Goal: Check status

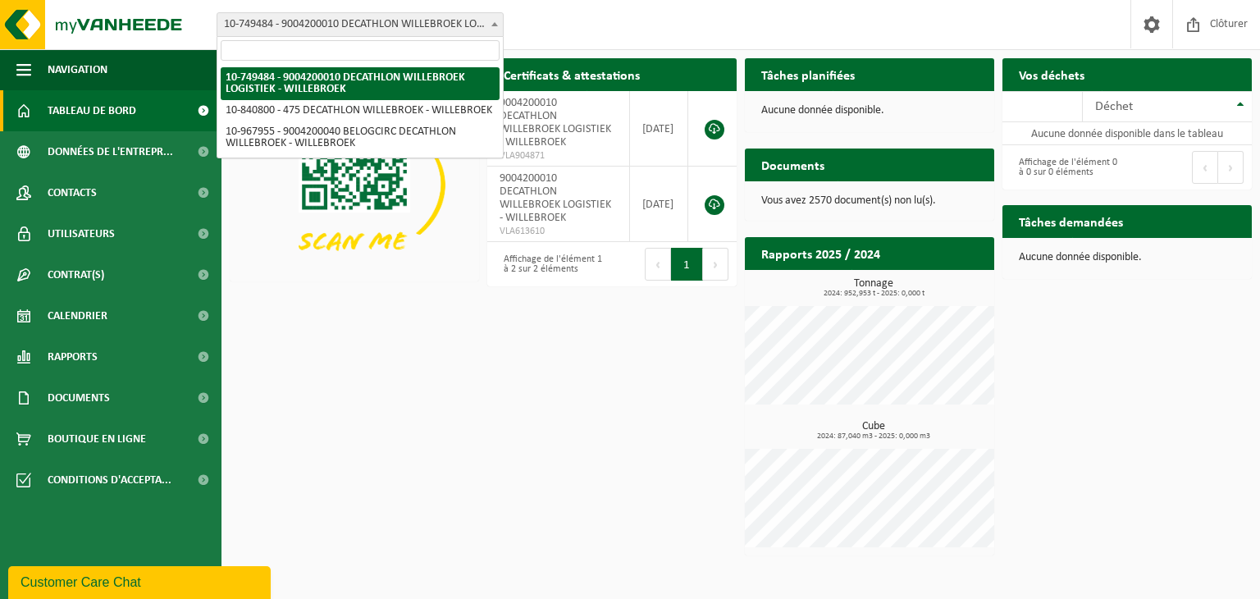
click at [378, 25] on span "10-749484 - 9004200010 DECATHLON WILLEBROEK LOGISTIEK - WILLEBROEK" at bounding box center [360, 24] width 286 height 23
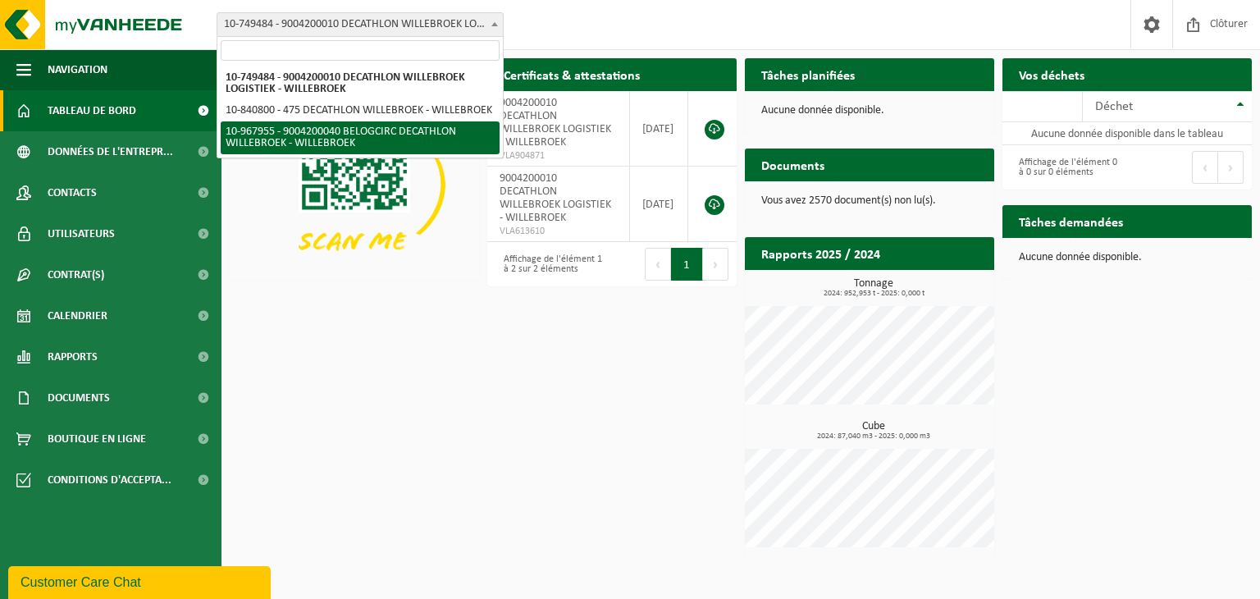
select select "154029"
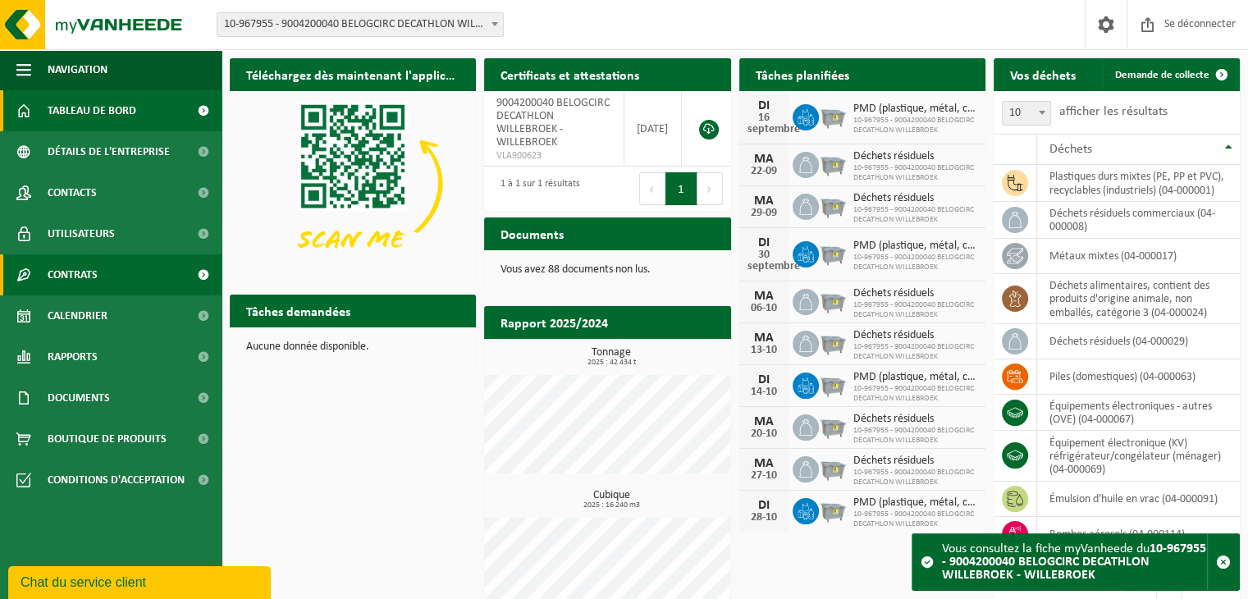
click at [90, 279] on font "Contrats" at bounding box center [73, 275] width 50 height 12
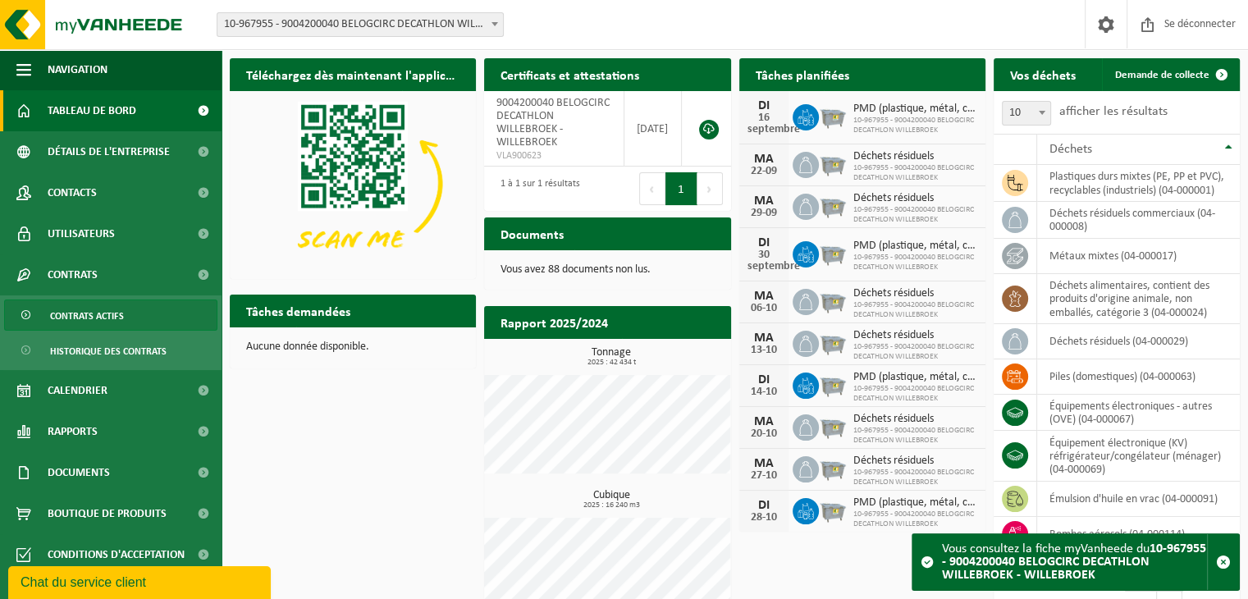
click at [104, 322] on span "Contrats actifs" at bounding box center [87, 315] width 74 height 31
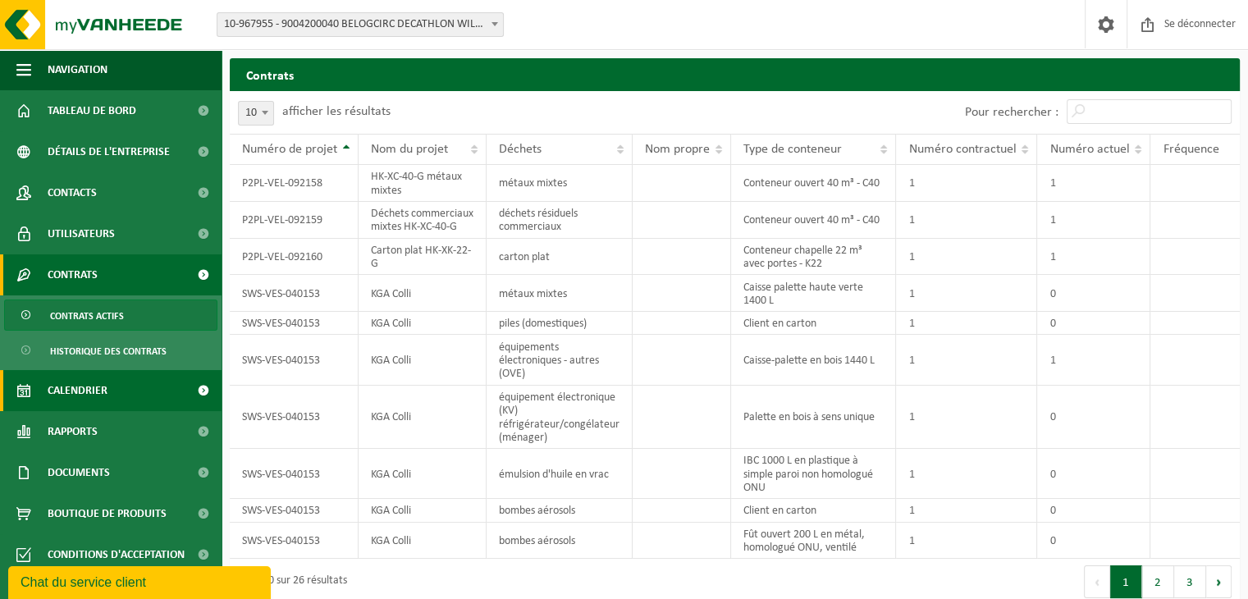
click at [103, 388] on font "Calendrier" at bounding box center [78, 391] width 60 height 12
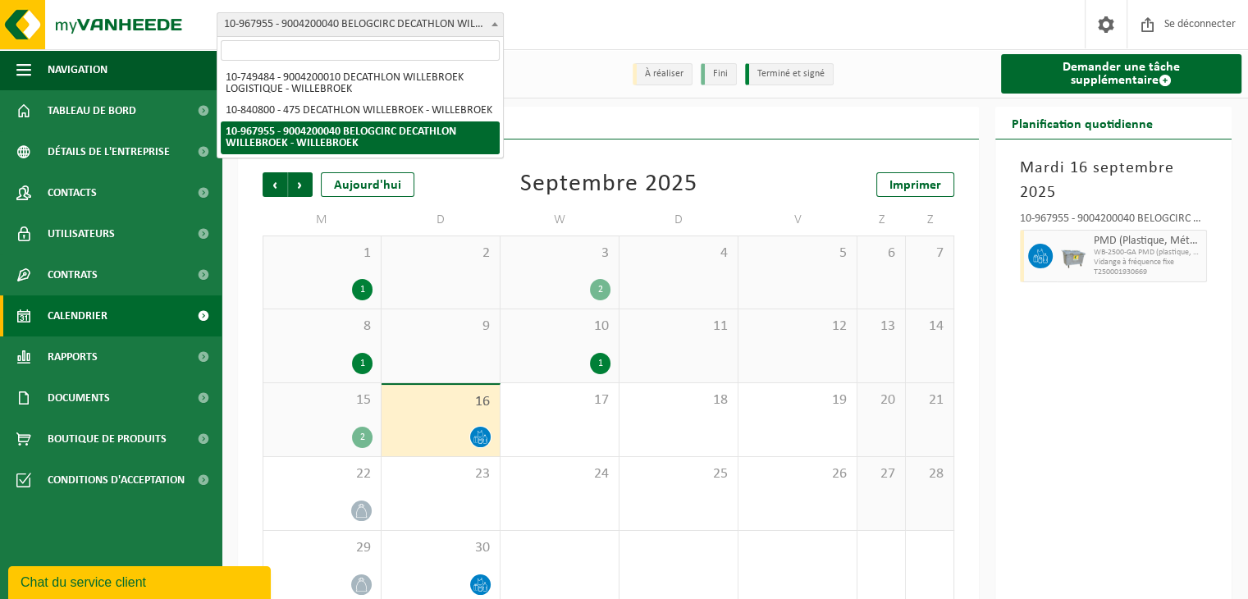
click at [439, 19] on font "10-967955 - 9004200040 BELOGCIRC DECATHLON WILLEBROEK - WILLEBROEK" at bounding box center [405, 24] width 363 height 12
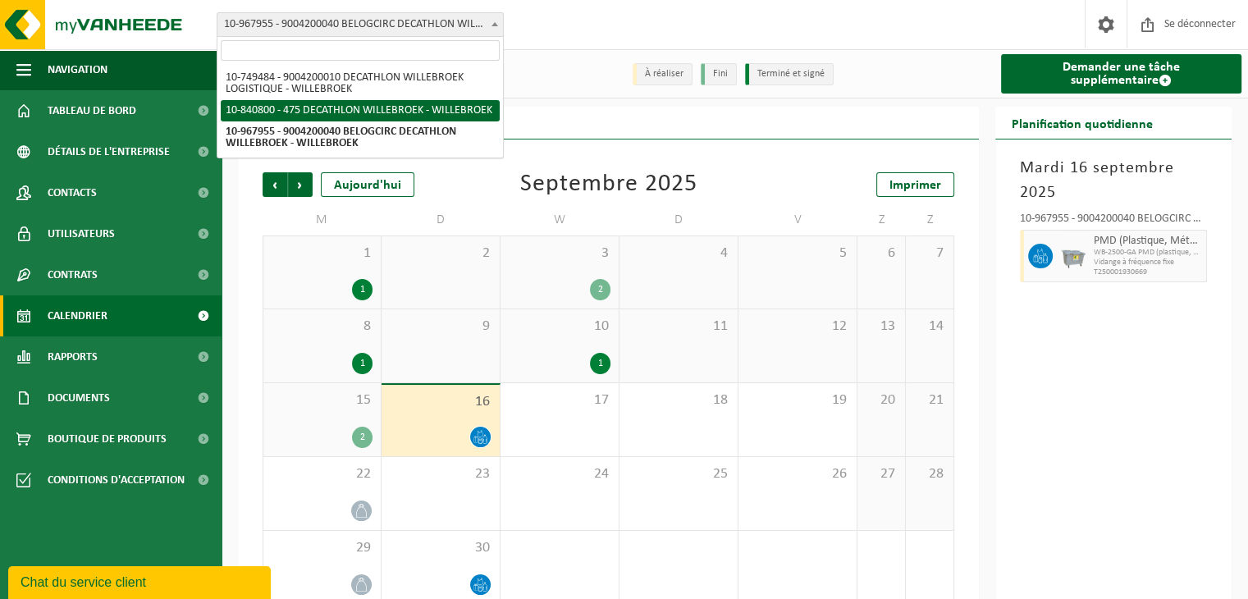
select select "92043"
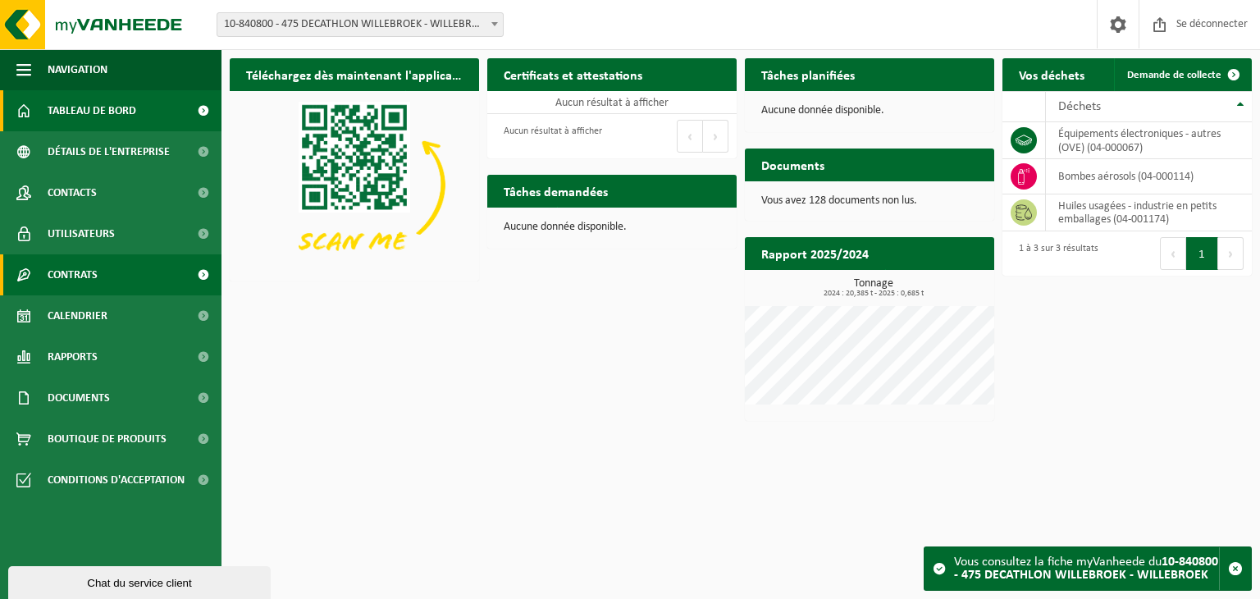
click at [77, 281] on font "Contrats" at bounding box center [73, 275] width 50 height 12
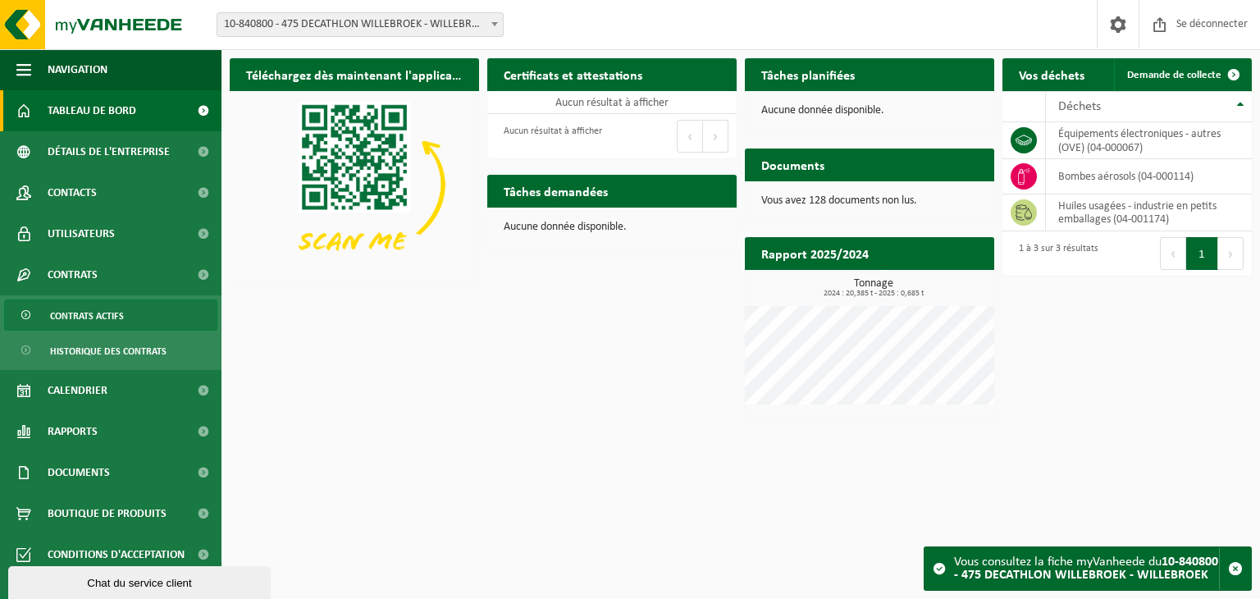
click at [102, 323] on span "Contrats actifs" at bounding box center [87, 315] width 74 height 31
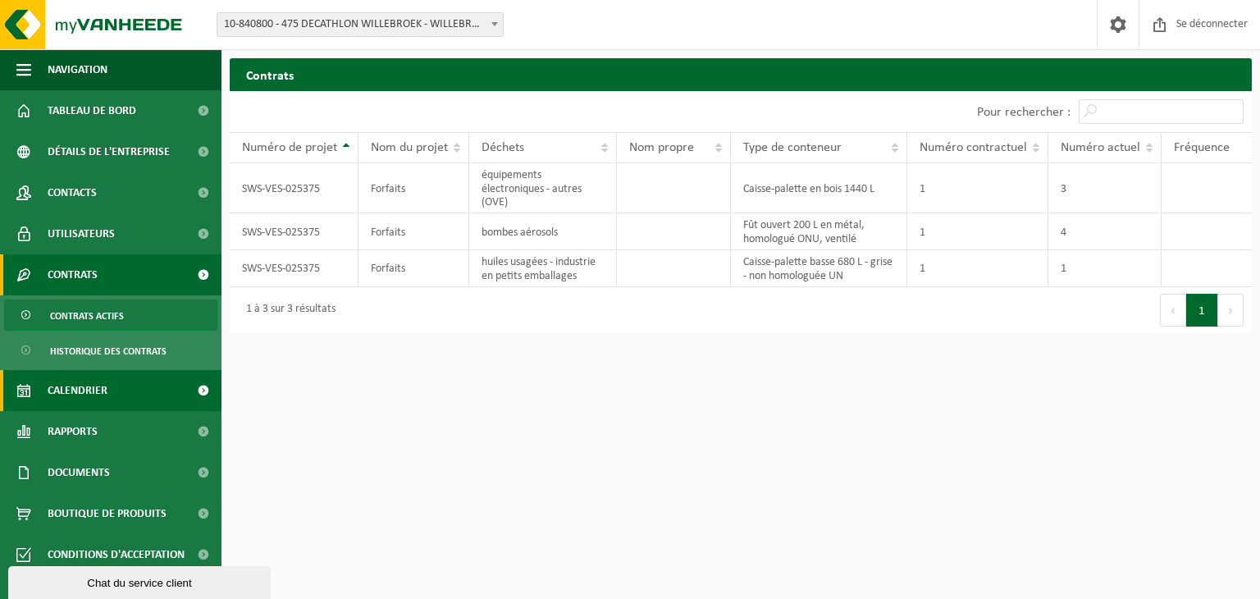
click at [28, 389] on span at bounding box center [23, 390] width 15 height 41
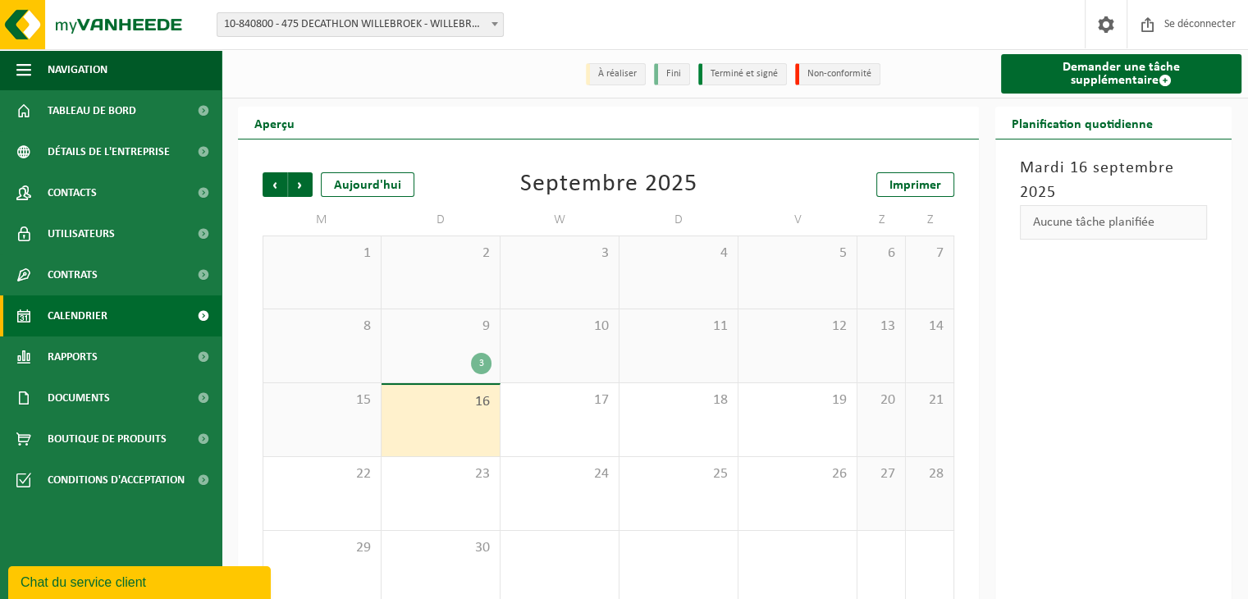
click at [426, 336] on span "9" at bounding box center [441, 327] width 102 height 18
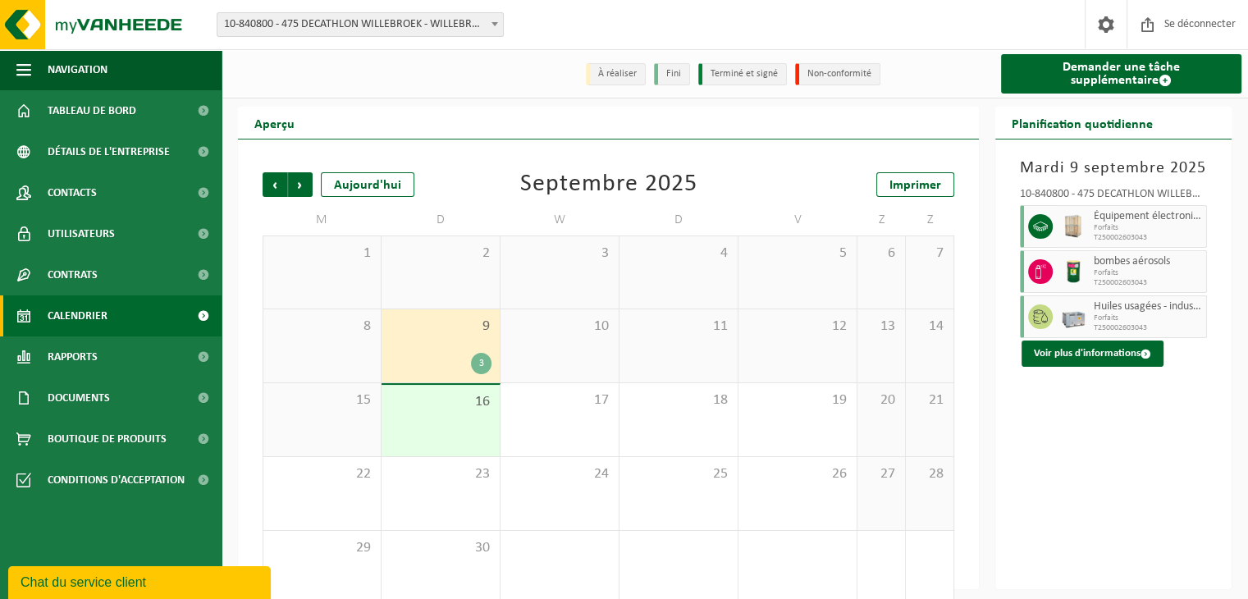
scroll to position [25, 0]
